Goal: Task Accomplishment & Management: Manage account settings

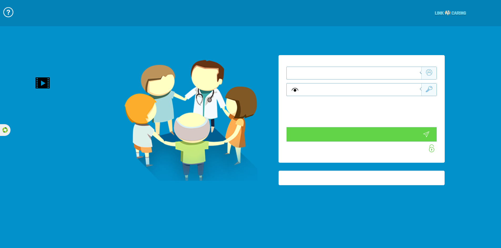
type input "התחבר עכשיו"
type input "עדיין לא? צור חשבון!"
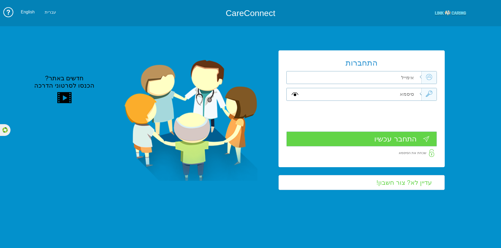
click at [393, 183] on input "עדיין לא? צור חשבון!" at bounding box center [361, 182] width 166 height 15
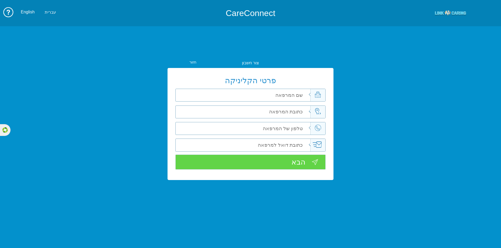
click at [286, 94] on input "text" at bounding box center [250, 95] width 119 height 12
type input "clinic test"
type input "t"
type input "test1"
type input "0"
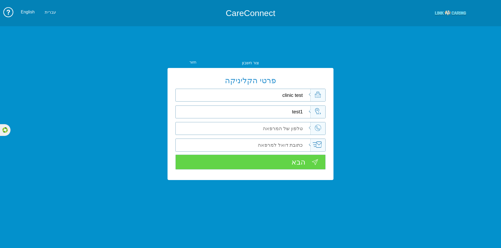
click at [285, 145] on input "email" at bounding box center [250, 145] width 119 height 12
type input "clinictest@yopmail.com"
click at [231, 126] on input "tel" at bounding box center [250, 128] width 119 height 12
type input "0507654321"
click at [259, 163] on input "הבא" at bounding box center [250, 162] width 150 height 15
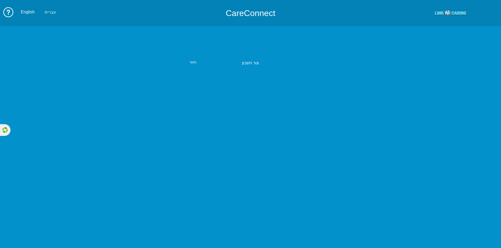
type input "clinictest@yopmail.com"
type input "0507654321"
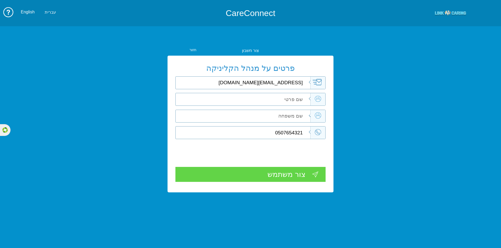
click at [293, 100] on input "text" at bounding box center [250, 99] width 119 height 12
type input "clinic"
type input "test"
click at [278, 177] on div "צור משתמש" at bounding box center [250, 174] width 150 height 15
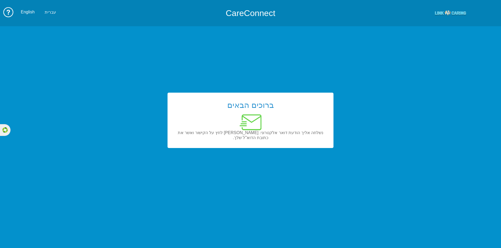
click at [47, 177] on div "ברוכים הבאים נשלחה אליך הודעת דואר אלקטרוני. אנא לחץ על הקישור ואשר את כתובת הד…" at bounding box center [250, 120] width 501 height 199
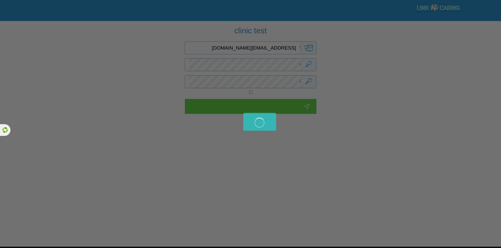
checkbox input "false"
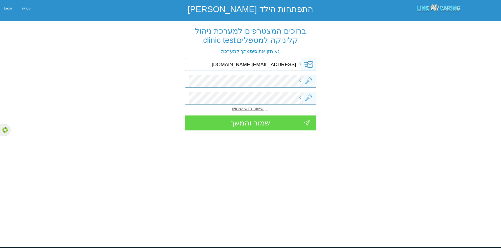
drag, startPoint x: 230, startPoint y: 67, endPoint x: 313, endPoint y: 67, distance: 83.3
click at [313, 67] on div "clinictest@yopmail.com" at bounding box center [250, 64] width 131 height 13
click at [257, 63] on input "clinictest@yopmail.com" at bounding box center [245, 64] width 115 height 12
drag, startPoint x: 263, startPoint y: 64, endPoint x: 263, endPoint y: 69, distance: 4.2
click at [263, 66] on input "clinictest@yopmail.com" at bounding box center [245, 64] width 115 height 12
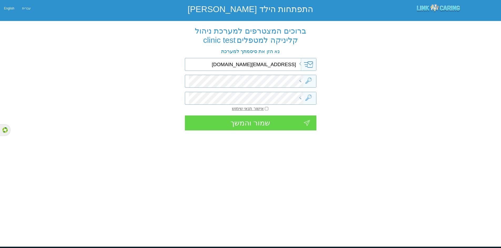
drag, startPoint x: 234, startPoint y: 65, endPoint x: 449, endPoint y: 52, distance: 215.1
click at [446, 53] on div "ברוכים המצטרפים למערכת ניהול קליניקה למטפלים clinic test נא הזן את סיסמתך למערכ…" at bounding box center [250, 82] width 501 height 116
click at [257, 66] on input "clinictest11@yopmail.com" at bounding box center [245, 64] width 115 height 12
drag, startPoint x: 262, startPoint y: 64, endPoint x: 251, endPoint y: 63, distance: 10.8
click at [251, 63] on input "clinictest11@yopmail.com" at bounding box center [245, 64] width 115 height 12
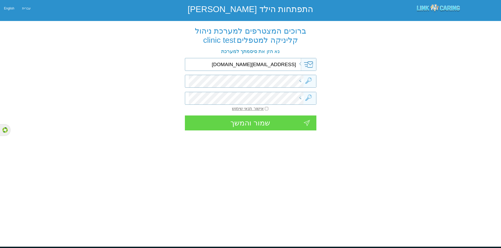
click at [263, 66] on input "clinictest11@yopmail.com" at bounding box center [245, 64] width 115 height 12
drag, startPoint x: 262, startPoint y: 64, endPoint x: 232, endPoint y: 66, distance: 30.8
click at [232, 66] on input "clinictest11@yopmail.com" at bounding box center [245, 64] width 115 height 12
type input "linkcaringtest@yopmail.com"
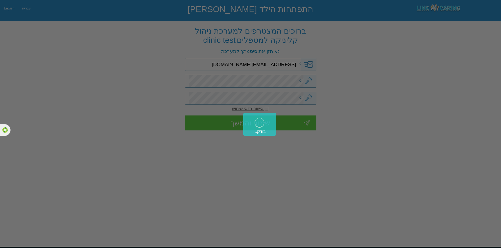
click at [228, 83] on body "??????? התפתחות הילד ישראל English עברית ברוכים המצטרפים למערכת ניהול קליניקה ל…" at bounding box center [250, 128] width 501 height 257
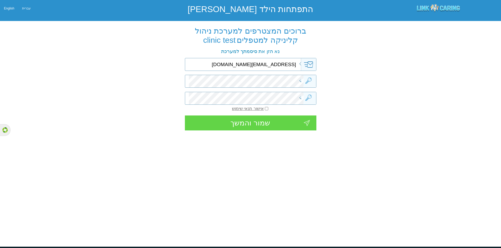
click at [122, 127] on div "ברוכים המצטרפים למערכת ניהול קליניקה למטפלים clinic test נא הזן את סיסמתך למערכ…" at bounding box center [250, 82] width 501 height 116
click at [265, 109] on input "checkbox" at bounding box center [266, 109] width 3 height 6
checkbox input "true"
click at [270, 121] on div "שמור והמשך" at bounding box center [250, 123] width 131 height 15
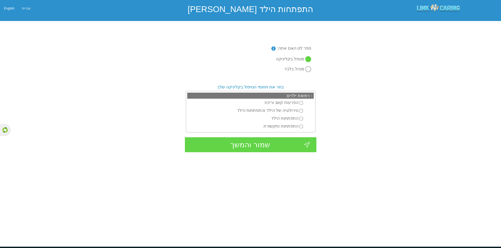
click at [302, 116] on input "התפתחות הילד" at bounding box center [300, 119] width 3 height 6
checkbox input "true"
click at [301, 125] on input "התפתחות ותקשורת" at bounding box center [300, 127] width 3 height 6
checkbox input "true"
click at [286, 137] on div "שמור והמשך" at bounding box center [250, 144] width 131 height 15
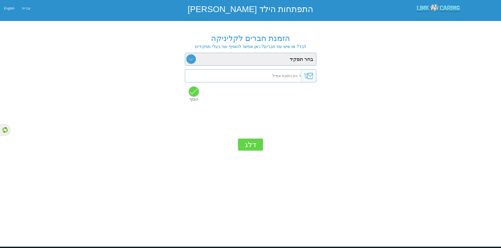
click at [277, 58] on select "בחר תפקיד רופא מזכירה פסיכולוגיה התפתחותית קלינאות תקשורת ריפוי בעיסוק עבודה סו…" at bounding box center [250, 59] width 131 height 12
click at [276, 58] on select "בחר תפקיד רופא מזכירה פסיכולוגיה התפתחותית קלינאות תקשורת ריפוי בעיסוק עבודה סו…" at bounding box center [250, 59] width 131 height 12
select select "8"
click at [185, 53] on select "בחר תפקיד רופא מזכירה פסיכולוגיה התפתחותית קלינאות תקשורת ריפוי בעיסוק עבודה סו…" at bounding box center [250, 59] width 131 height 12
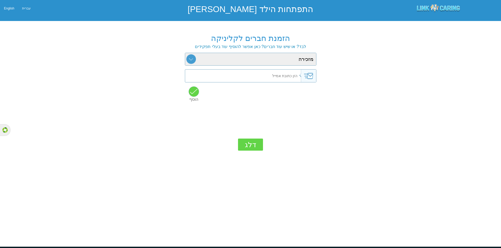
click at [297, 76] on input "text" at bounding box center [241, 76] width 128 height 12
paste input "linkcaringtest@yopmail.com"
click at [273, 75] on input "linkcaringtest@yopmail.com" at bounding box center [241, 76] width 128 height 12
type input "linkcaringtest2@yopmail.com"
click at [189, 90] on input "button" at bounding box center [193, 91] width 11 height 11
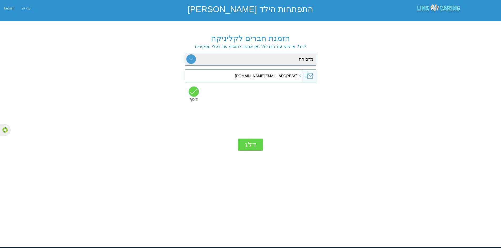
type input "linkcaringtest2@yopmail.com"
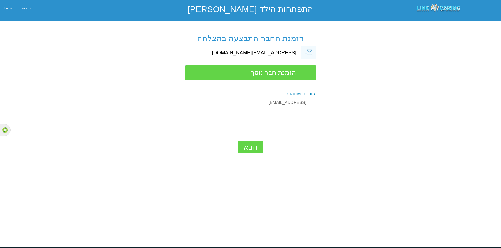
click at [247, 147] on div "הבא" at bounding box center [250, 147] width 25 height 12
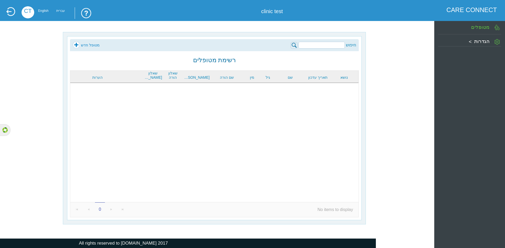
click at [9, 11] on link at bounding box center [10, 11] width 9 height 9
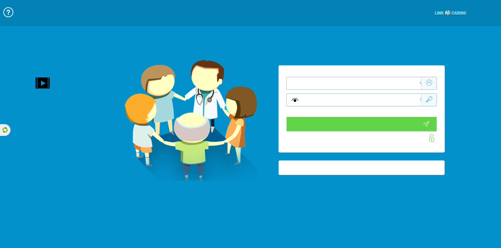
type input "התחבר עכשיו"
type input "עדיין לא? צור חשבון!"
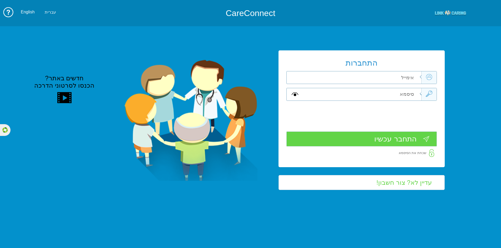
click at [341, 81] on input "text" at bounding box center [362, 77] width 119 height 12
paste input "[EMAIL_ADDRESS][DOMAIN_NAME]"
type input "[EMAIL_ADDRESS][DOMAIN_NAME]"
type input "te"
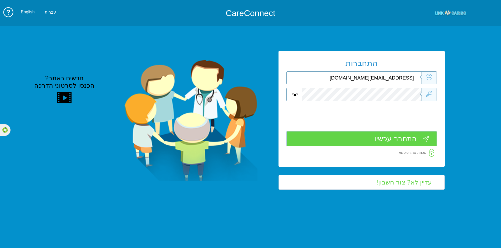
click at [400, 137] on input "התחבר עכשיו" at bounding box center [361, 138] width 150 height 15
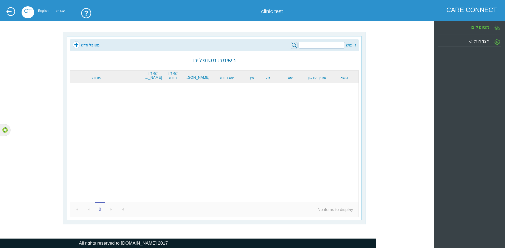
click at [12, 9] on link at bounding box center [10, 11] width 9 height 9
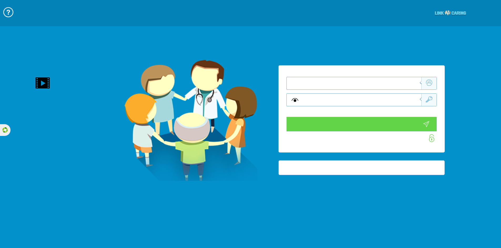
type input "התחבר עכשיו"
type input "עדיין לא? צור חשבון!"
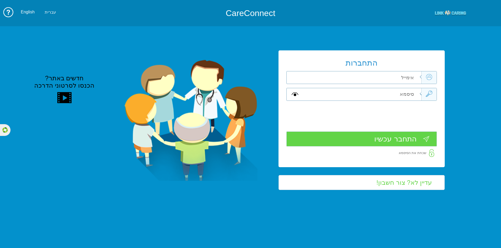
click at [106, 205] on td "חדשים באתר? הכנסו לסרטוני הדרכה" at bounding box center [159, 120] width 222 height 199
click at [345, 32] on td "התחברות שדה חובה שדה חובה" at bounding box center [361, 120] width 182 height 199
click at [363, 76] on input "text" at bounding box center [362, 77] width 119 height 12
type input "linkcaringtest@yopmail.com"
type input "e"
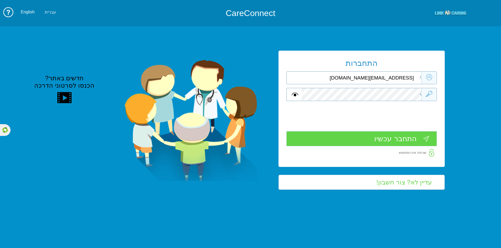
click at [405, 141] on input "התחבר עכשיו" at bounding box center [361, 138] width 150 height 15
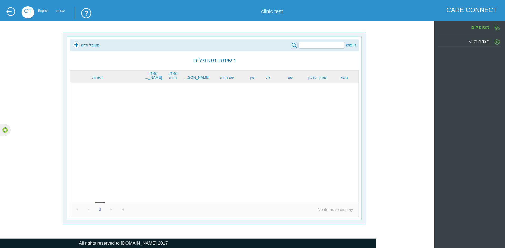
click at [481, 44] on div "הגדרות" at bounding box center [469, 40] width 63 height 9
click at [464, 67] on label "צוות המרפאה" at bounding box center [466, 69] width 29 height 6
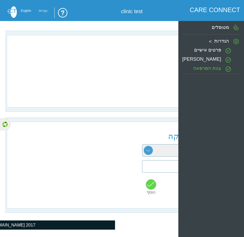
click at [123, 74] on div "צוות המרפאה x clinic test רופא" at bounding box center [208, 71] width 402 height 73
drag, startPoint x: 108, startPoint y: 237, endPoint x: 100, endPoint y: 237, distance: 8.2
click at [100, 230] on html "??????? CARE CONNECT clinic test CT English עברית צוות המרפאה x clinic test רופ…" at bounding box center [122, 115] width 244 height 230
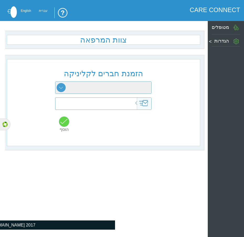
click at [120, 89] on select "רופא מזכירה פסיכולוגיה התפתחותית קלינאות תקשורת ריפוי בעיסוק עבודה סוציאלית פיז…" at bounding box center [103, 88] width 96 height 12
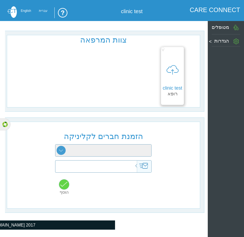
select select "6"
click at [55, 146] on select "רופא מזכירה פסיכולוגיה התפתחותית קלינאות תקשורת ריפוי בעיסוק עבודה סוציאלית פיז…" at bounding box center [103, 151] width 96 height 12
click at [121, 167] on input "text" at bounding box center [94, 167] width 93 height 12
type input "lev@primsec.co.il"
click at [62, 184] on input "button" at bounding box center [64, 184] width 11 height 11
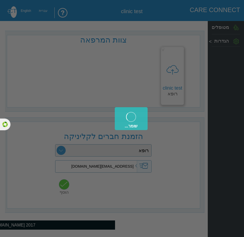
type input "lev@primsec.co.il"
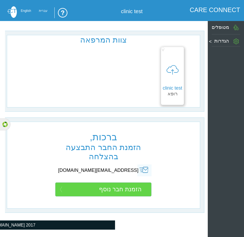
click at [116, 173] on input "lev@primsec.co.il" at bounding box center [97, 171] width 95 height 12
click at [124, 187] on input "הזמנת חבר נוסף" at bounding box center [103, 189] width 96 height 14
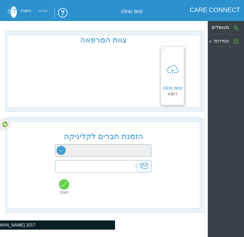
click at [136, 150] on select "רופא מזכירה פסיכולוגיה התפתחותית קלינאות תקשורת ריפוי בעיסוק עבודה סוציאלית פיז…" at bounding box center [103, 151] width 96 height 12
select select "6"
click at [55, 146] on select "רופא מזכירה פסיכולוגיה התפתחותית קלינאות תקשורת ריפוי בעיסוק עבודה סוציאלית פיז…" at bounding box center [103, 151] width 96 height 12
click at [96, 167] on input "text" at bounding box center [94, 167] width 93 height 12
type input "lev@primesec.co.il"
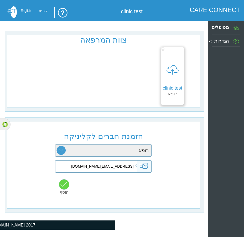
click at [63, 186] on input "button" at bounding box center [64, 184] width 11 height 11
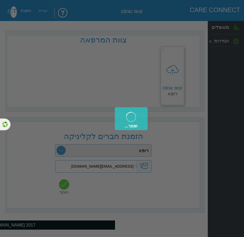
type input "lev@primesec.co.il"
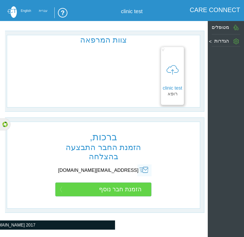
click at [112, 188] on input "הזמנת חבר נוסף" at bounding box center [103, 189] width 96 height 14
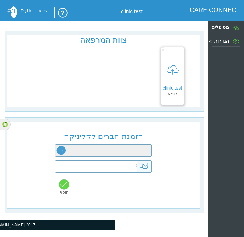
click at [110, 152] on select "רופא מזכירה פסיכולוגיה התפתחותית קלינאות תקשורת ריפוי בעיסוק עבודה סוציאלית פיז…" at bounding box center [103, 151] width 96 height 12
select select "6"
click at [55, 146] on select "רופא מזכירה פסיכולוגיה התפתחותית קלינאות תקשורת ריפוי בעיסוק עבודה סוציאלית פיז…" at bounding box center [103, 151] width 96 height 12
click at [126, 171] on input "text" at bounding box center [94, 167] width 93 height 12
type input "einav@primesec.co.il"
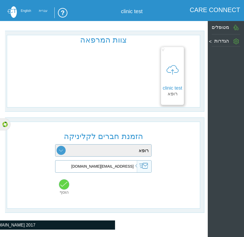
click at [64, 185] on input "button" at bounding box center [64, 184] width 11 height 11
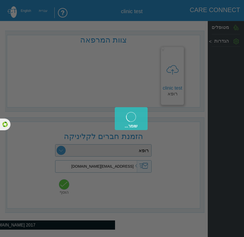
type input "einav@primesec.co.il"
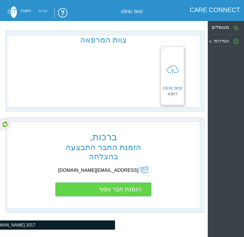
click at [6, 11] on link at bounding box center [7, 11] width 9 height 4
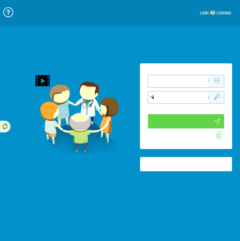
type input "התחבר עכשיו"
type input "עדיין לא? צור חשבון!"
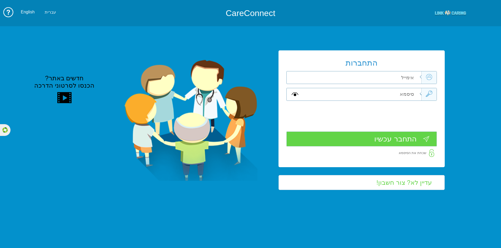
click at [240, 78] on input "text" at bounding box center [362, 77] width 119 height 12
type input "[PERSON_NAME][EMAIL_ADDRESS][DOMAIN_NAME]"
type input "m"
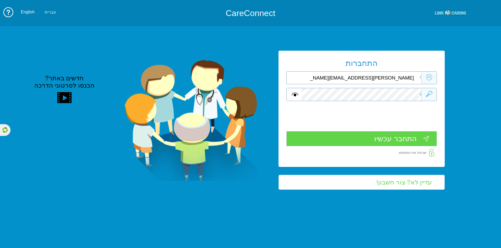
click at [240, 129] on div at bounding box center [361, 130] width 150 height 3
click at [240, 135] on input "התחבר עכשיו" at bounding box center [361, 138] width 150 height 15
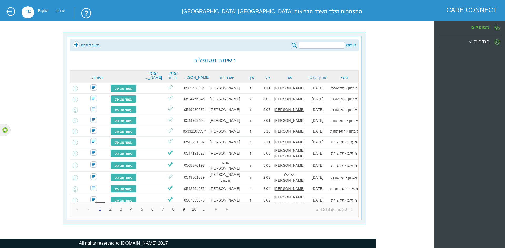
click at [320, 5] on body "??????? CARE CONNECT התפתחות הילד משרד הבריאות [GEOGRAPHIC_DATA] מחוז [GEOGRAPH…" at bounding box center [252, 2] width 505 height 5
click at [317, 45] on input "search" at bounding box center [321, 45] width 46 height 7
type input "[PERSON_NAME]"
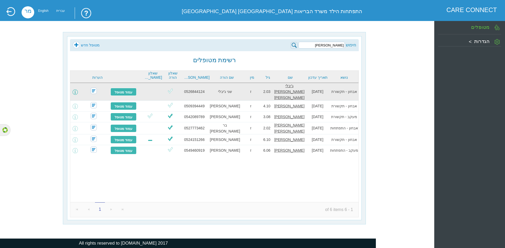
click at [77, 90] on span at bounding box center [75, 92] width 5 height 5
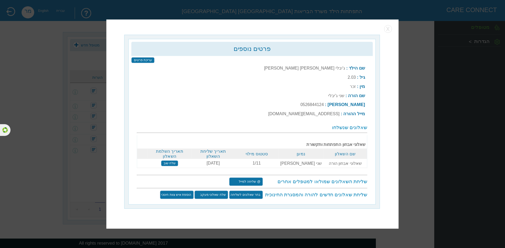
drag, startPoint x: 194, startPoint y: 166, endPoint x: 249, endPoint y: 163, distance: 54.7
click at [249, 163] on tr "שאלוני אבחון הורה שני [PERSON_NAME] - הורה 1/11 [DATE] שלח שוב" at bounding box center [252, 163] width 230 height 9
click at [256, 165] on td "1/11" at bounding box center [256, 163] width 43 height 9
click at [166, 161] on input "שלח שוב" at bounding box center [169, 164] width 17 height 6
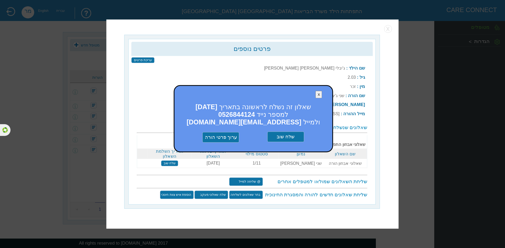
click at [281, 136] on input "שלח שוב" at bounding box center [285, 137] width 37 height 11
